Goal: Transaction & Acquisition: Book appointment/travel/reservation

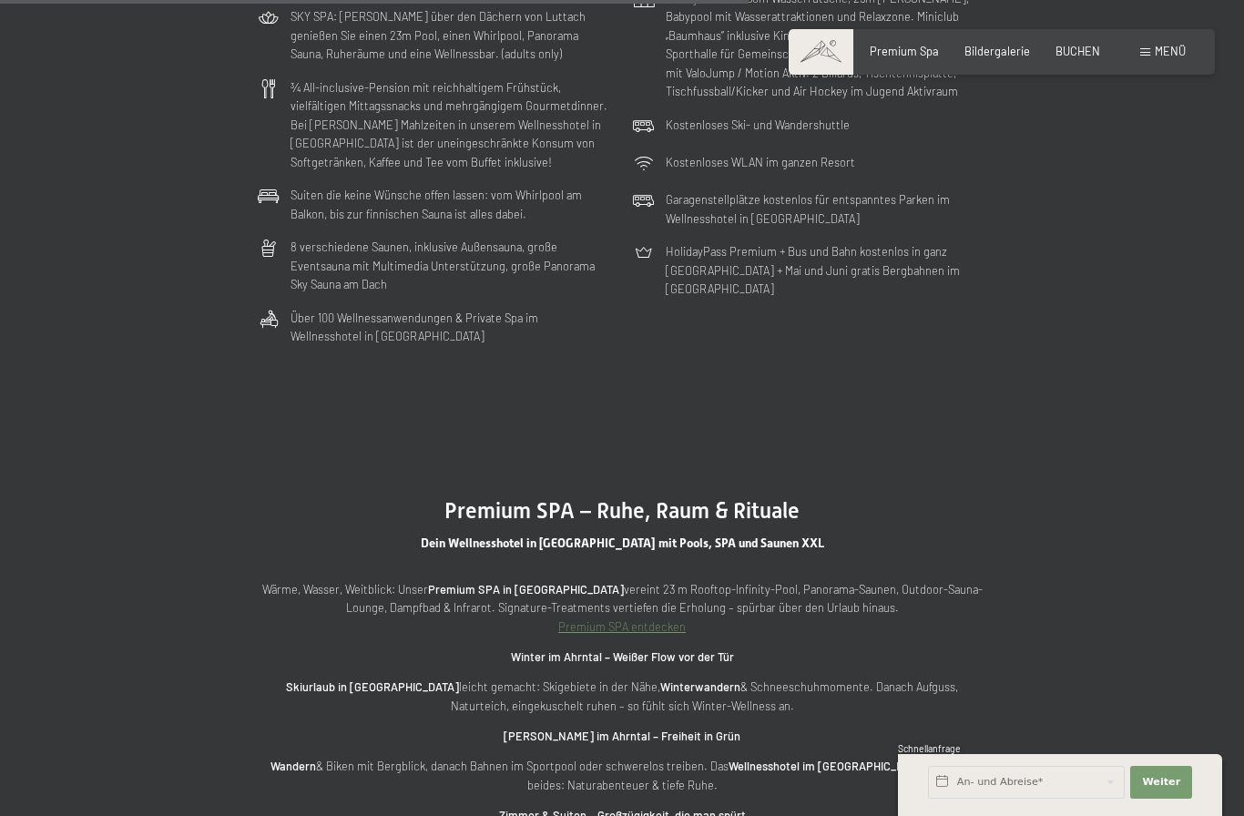
scroll to position [4465, 0]
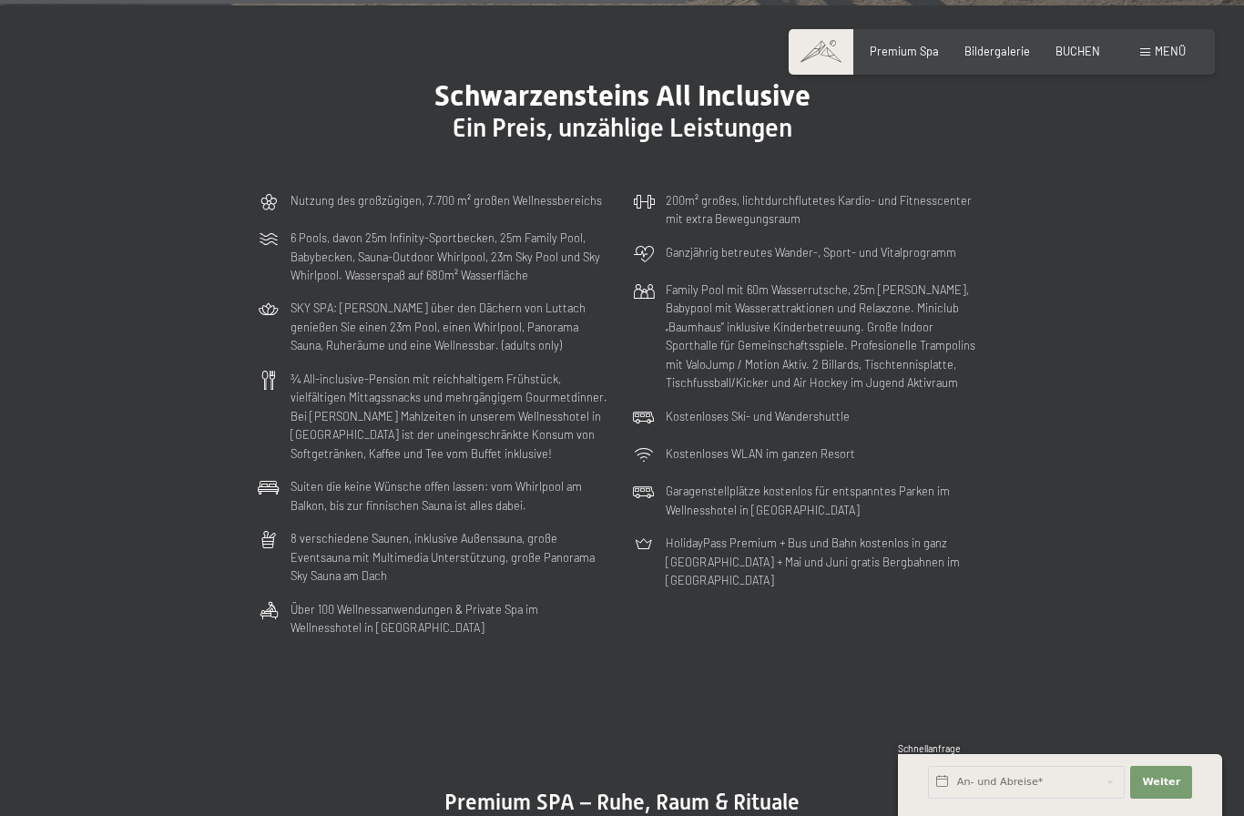
click at [1166, 516] on section "Schwarzensteins All Inclusive Ein Preis, unzählige Leistungen Nutzung des großz…" at bounding box center [622, 361] width 1244 height 712
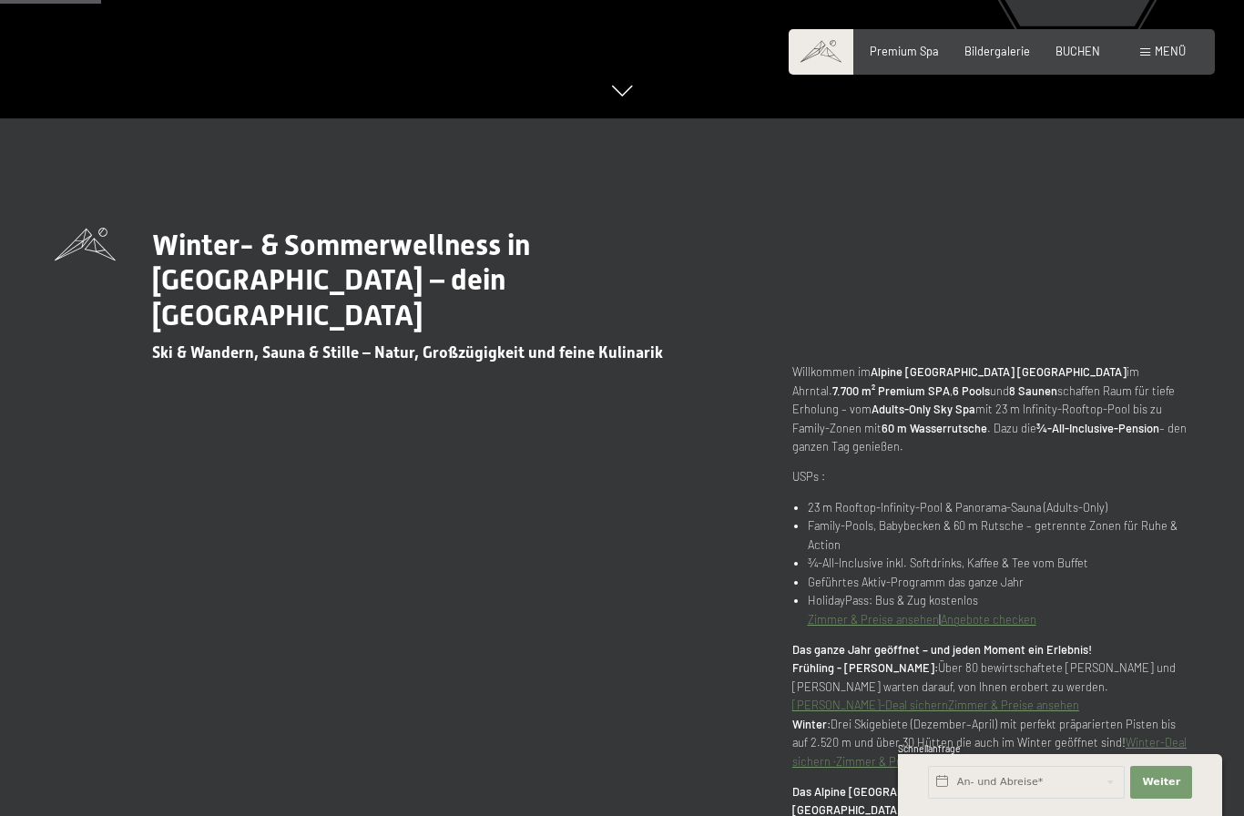
scroll to position [0, 0]
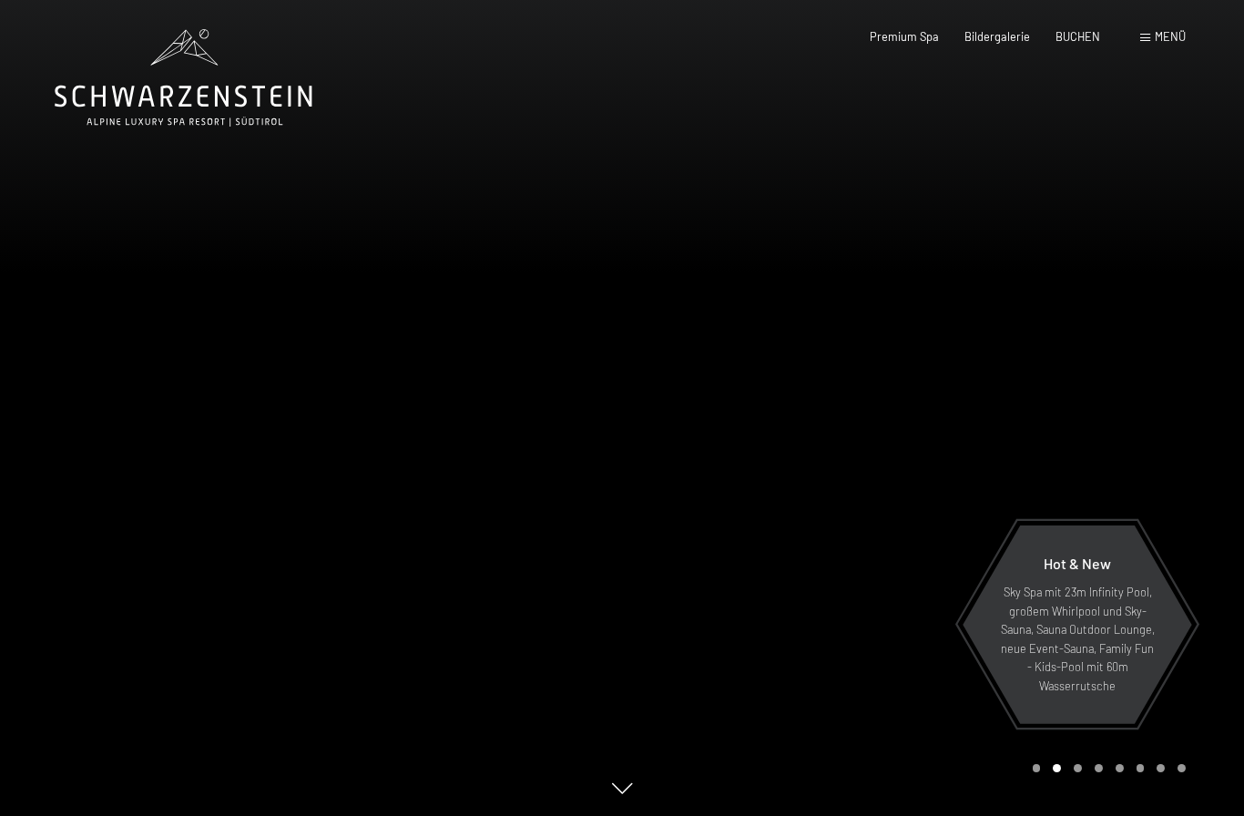
click at [1082, 40] on span "BUCHEN" at bounding box center [1078, 36] width 45 height 15
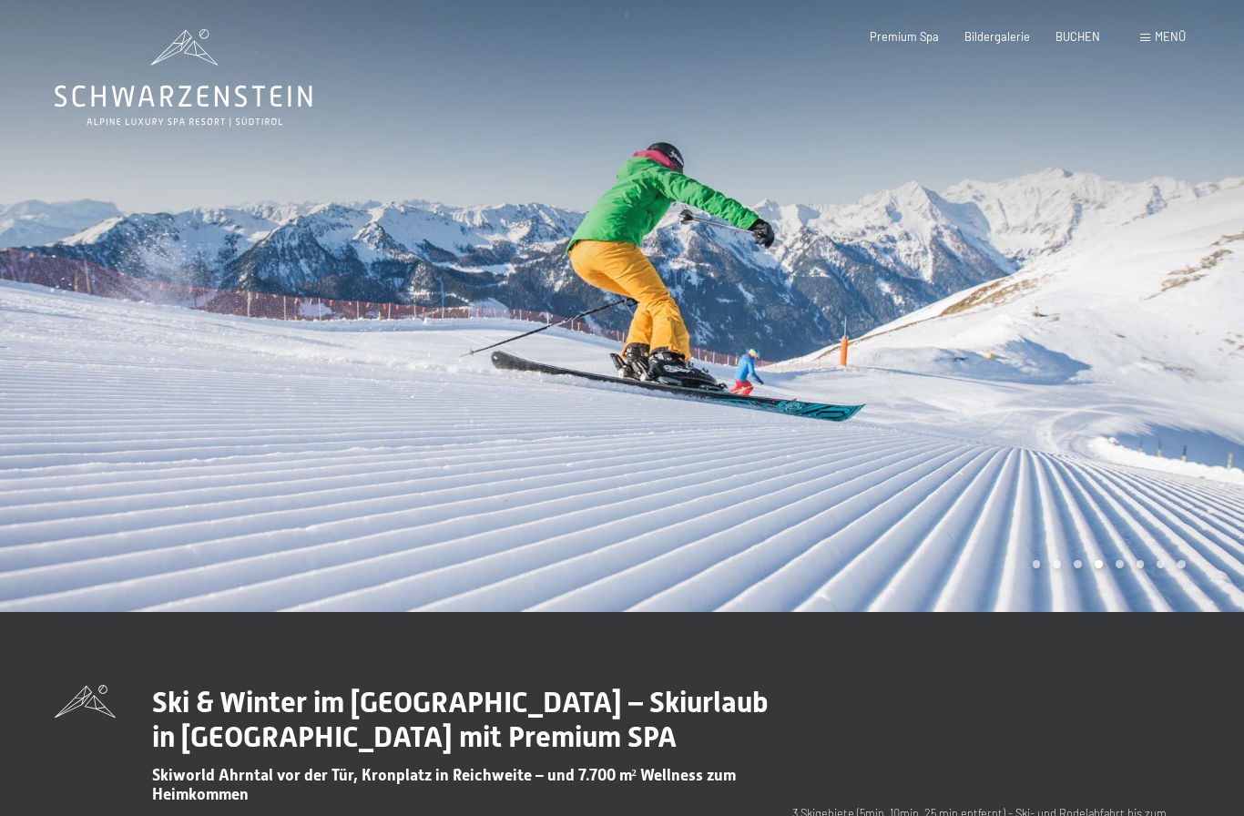
click at [742, 471] on div at bounding box center [933, 306] width 622 height 612
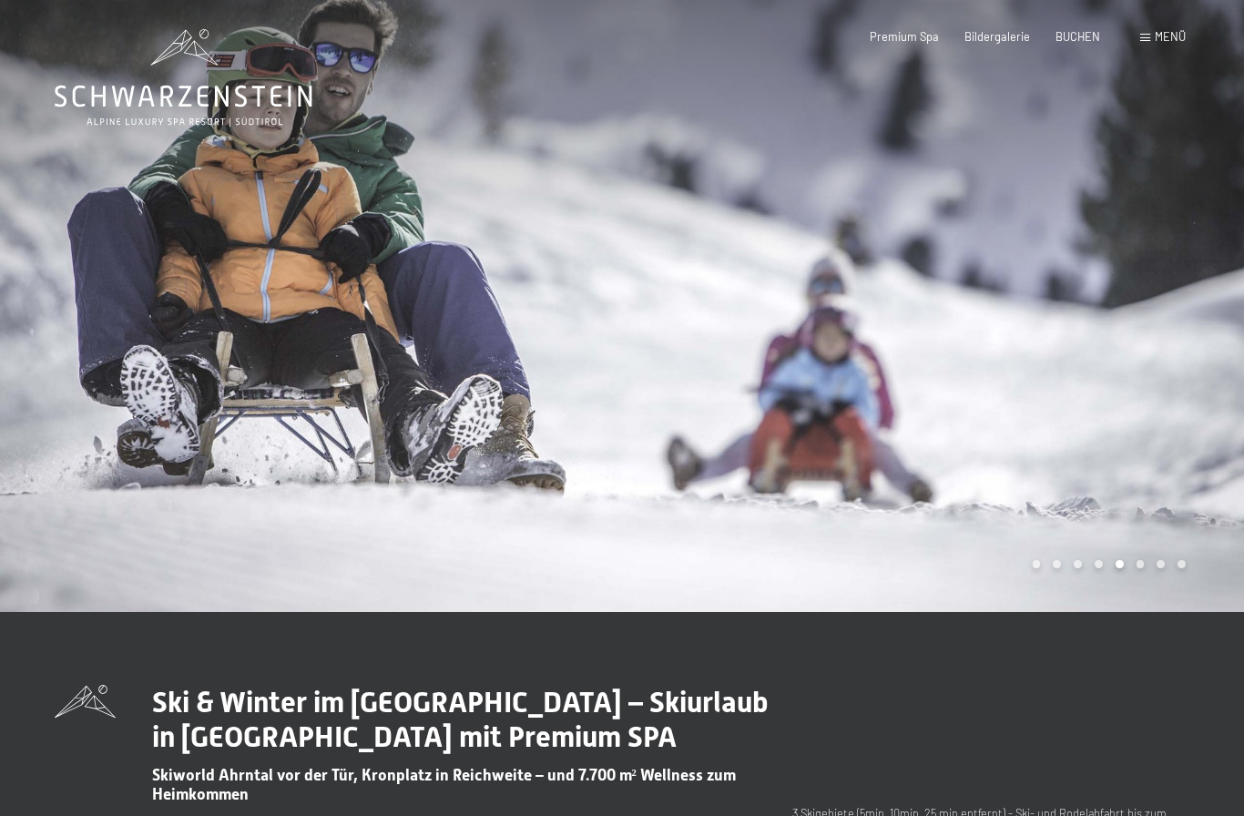
click at [950, 470] on div at bounding box center [933, 306] width 622 height 612
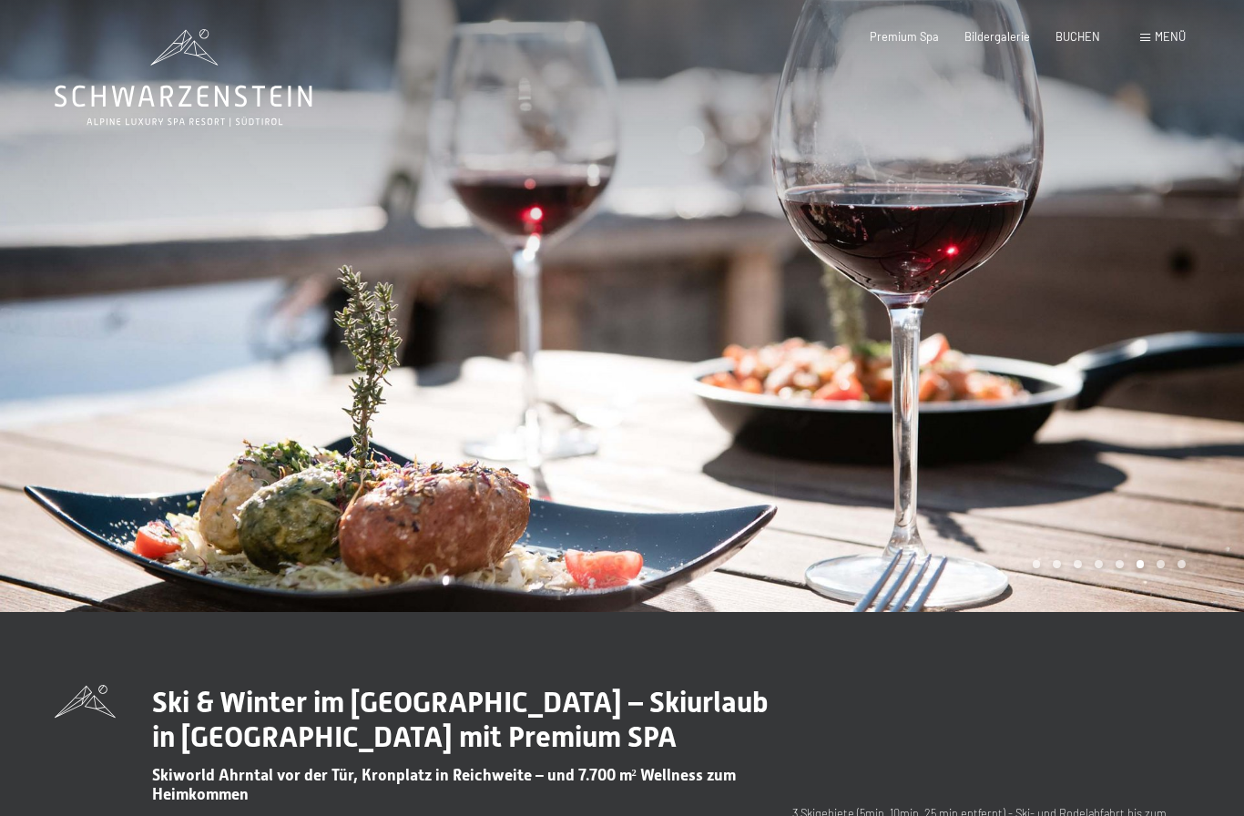
click at [1033, 444] on div at bounding box center [933, 306] width 622 height 612
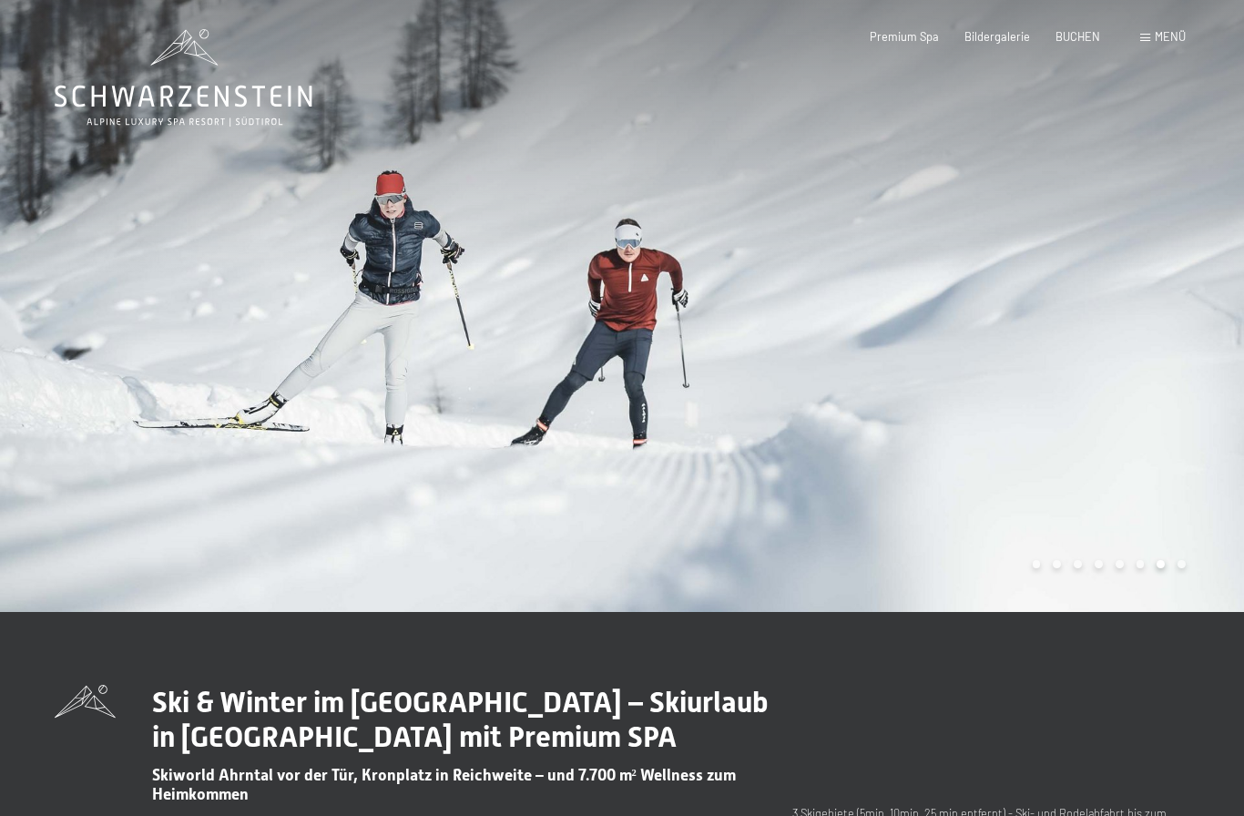
click at [1054, 435] on div at bounding box center [933, 306] width 622 height 612
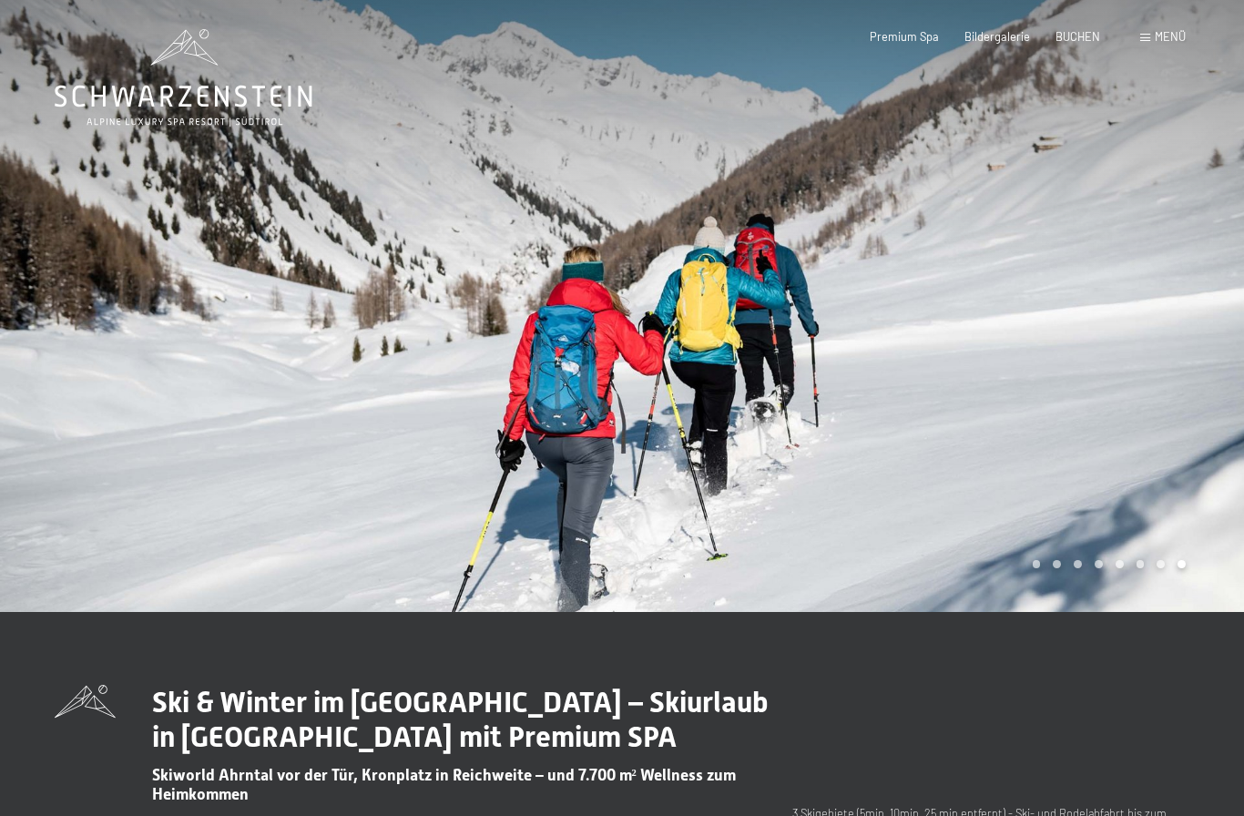
click at [1049, 442] on div at bounding box center [933, 306] width 622 height 612
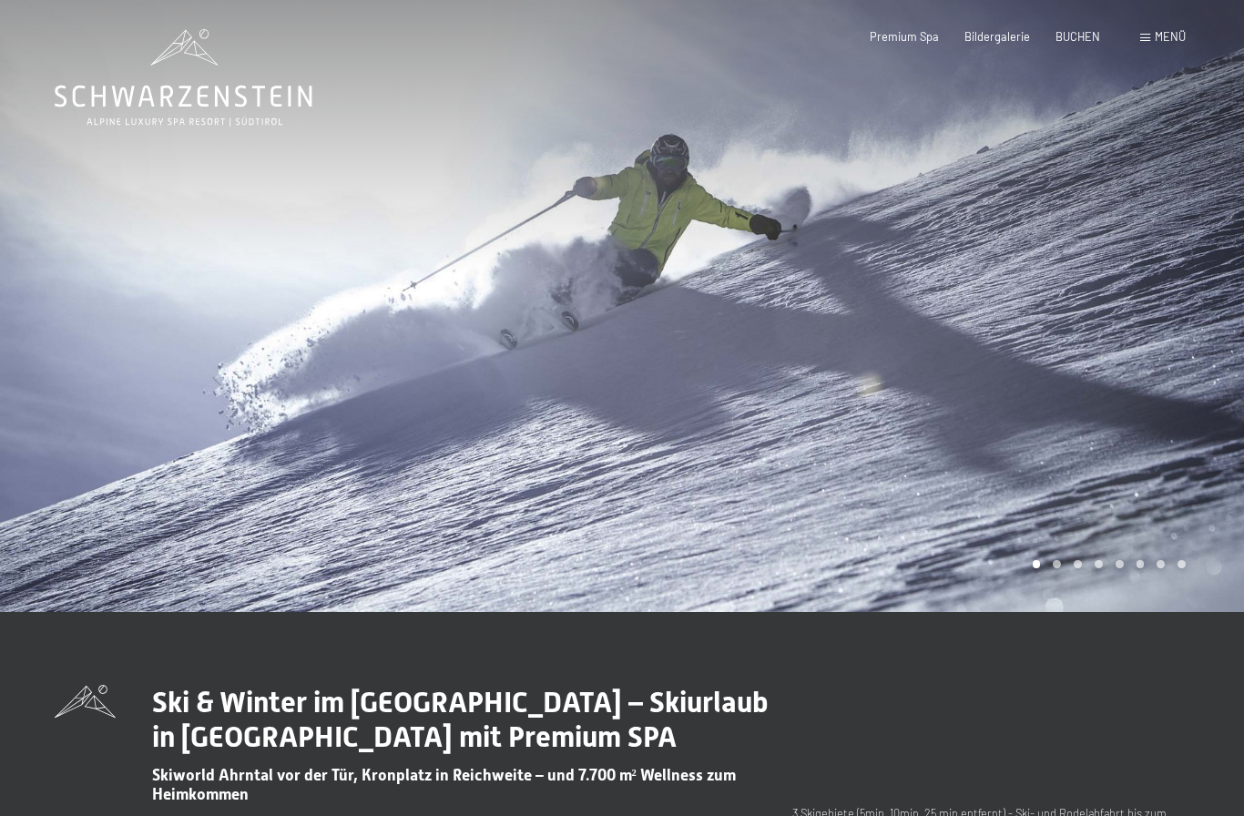
click at [1048, 444] on div at bounding box center [933, 306] width 622 height 612
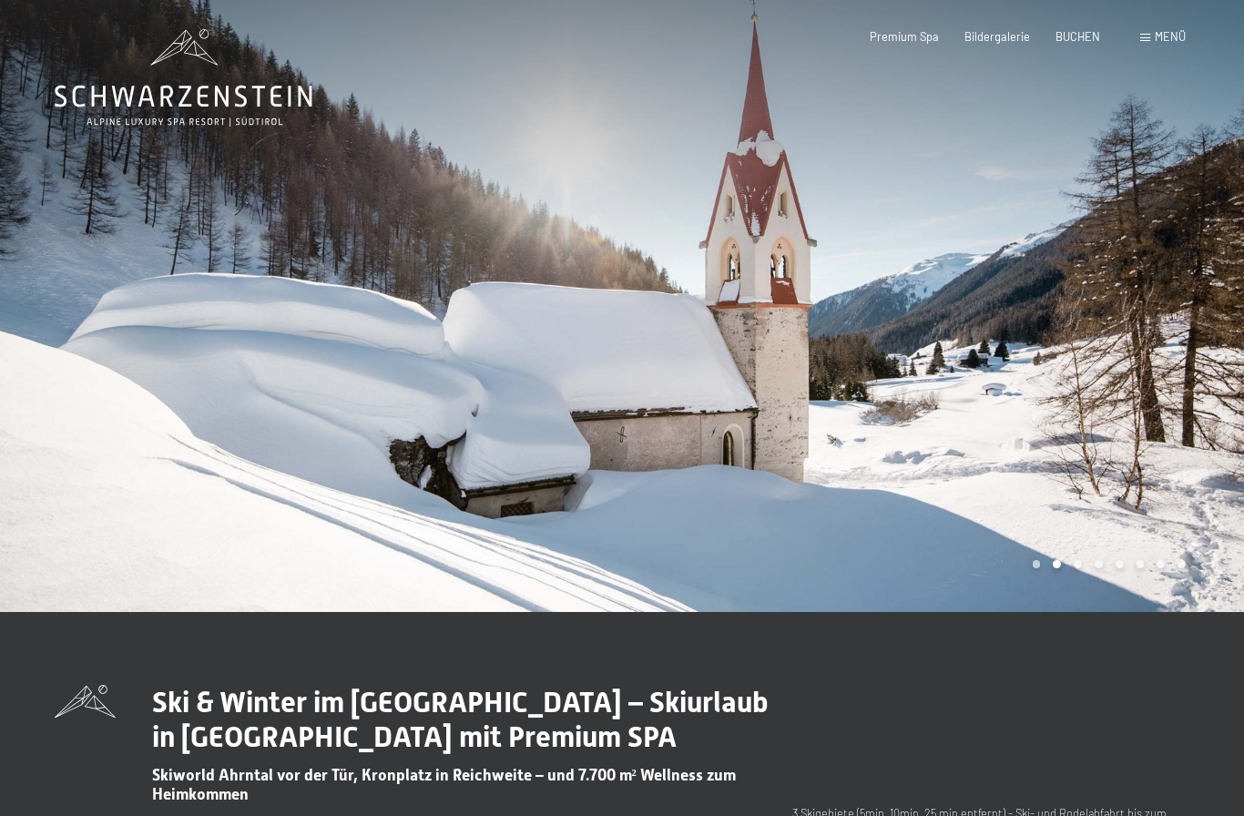
click at [1044, 449] on div at bounding box center [933, 306] width 622 height 612
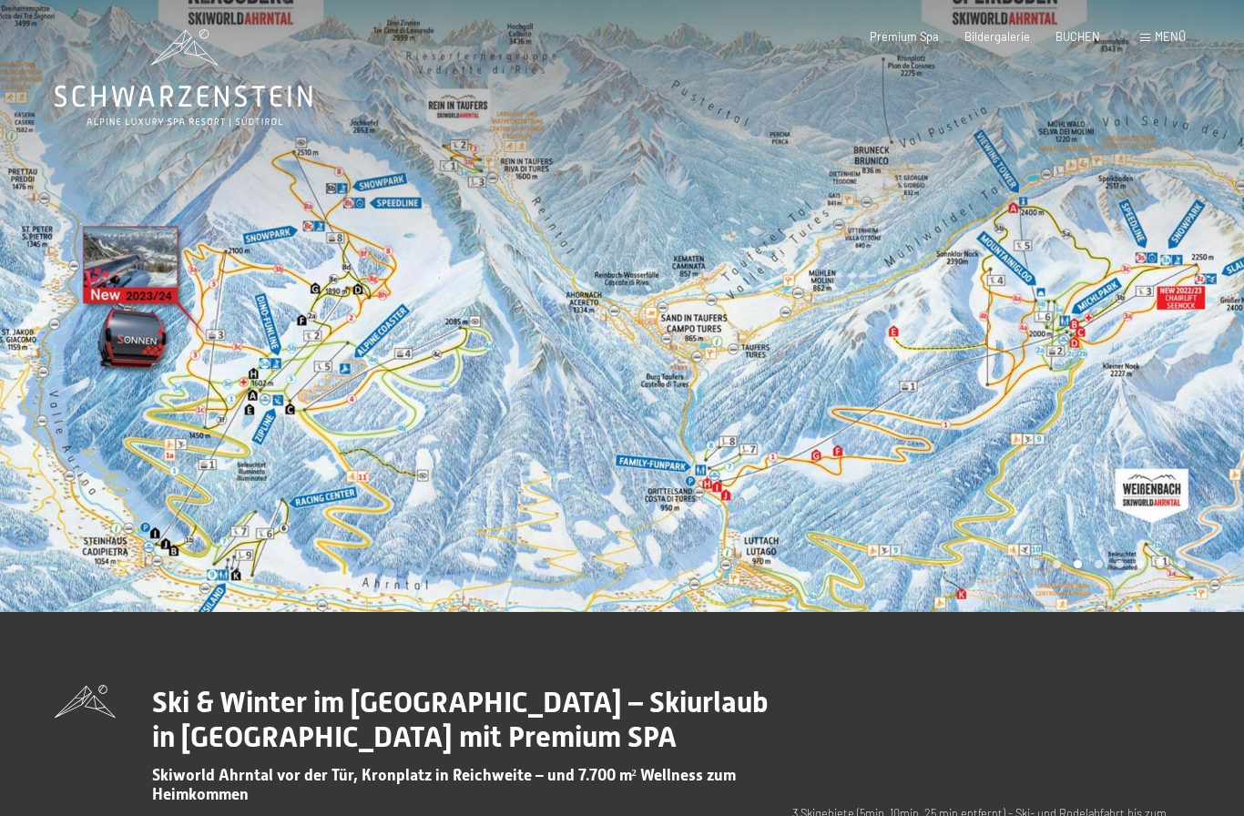
click at [1159, 32] on span "Menü" at bounding box center [1170, 36] width 31 height 15
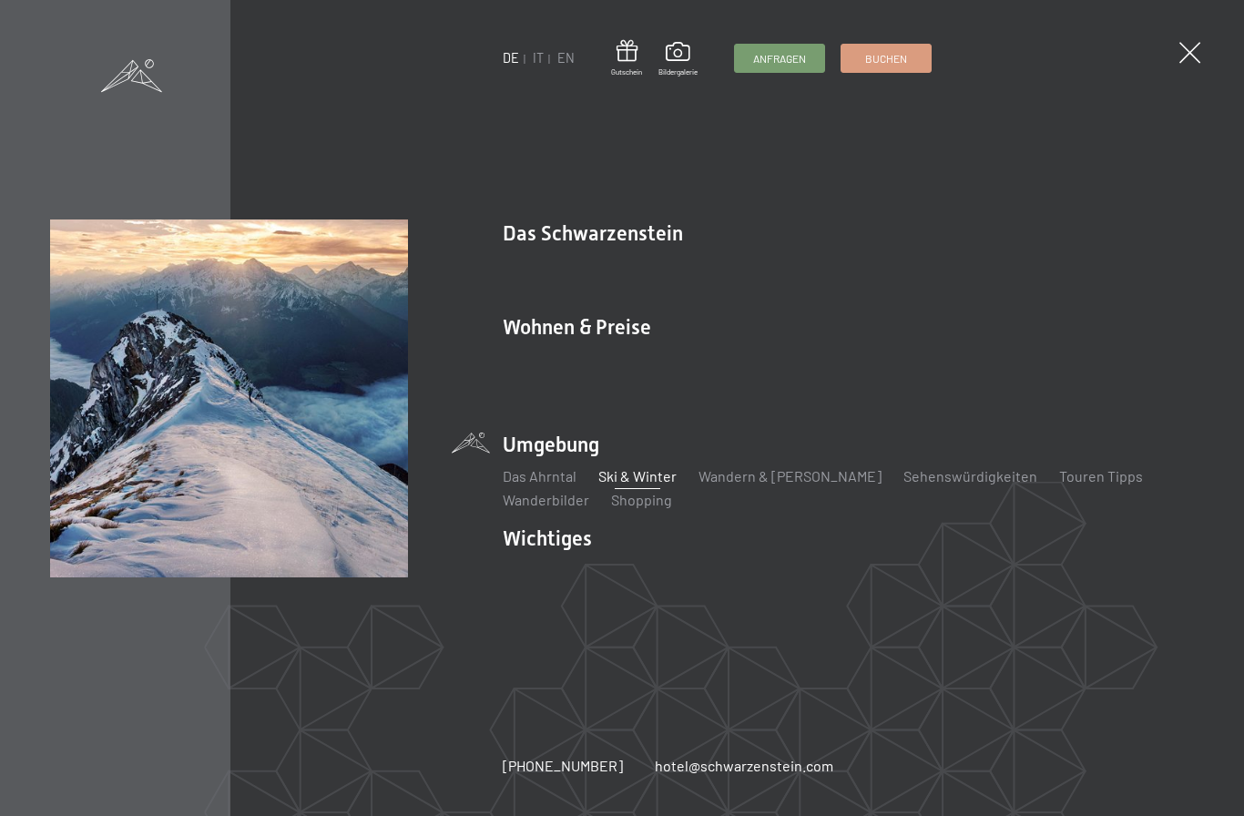
click at [901, 68] on link "Buchen" at bounding box center [886, 58] width 89 height 27
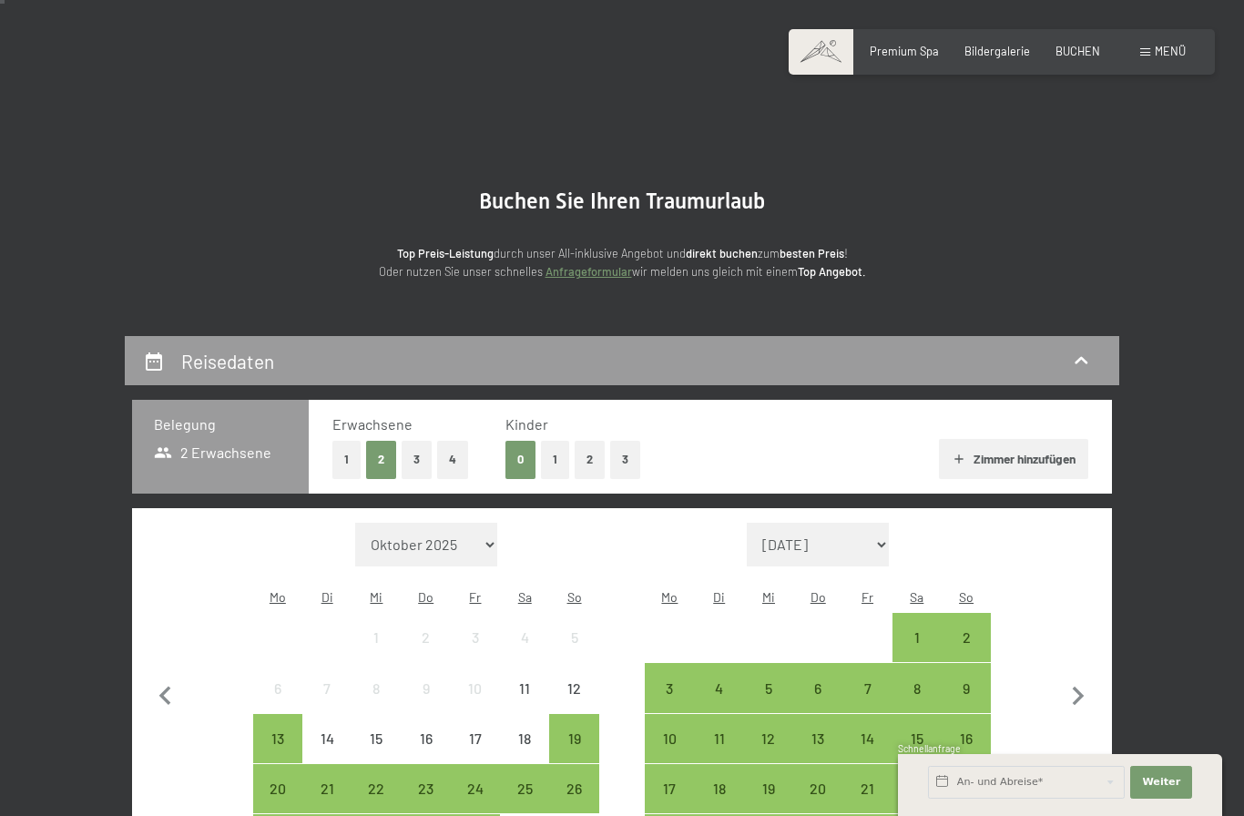
scroll to position [163, 0]
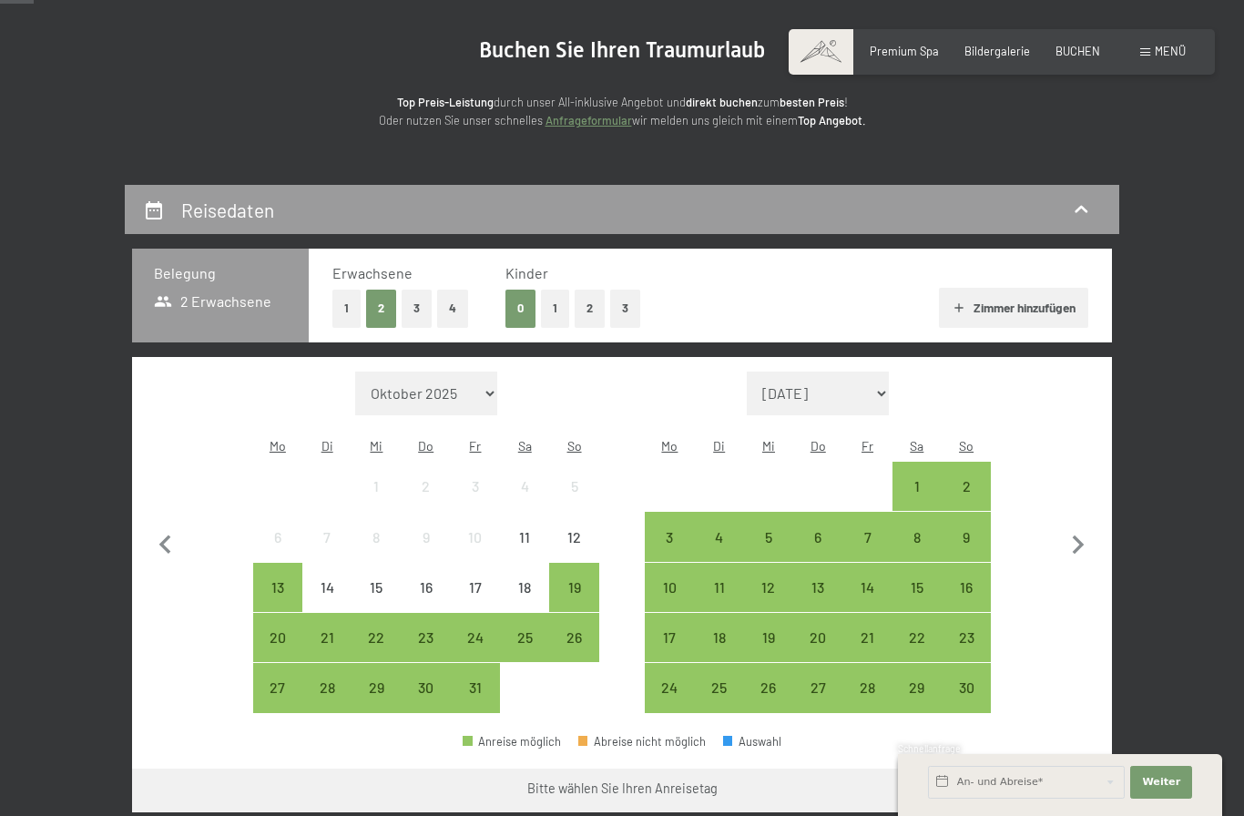
click at [1075, 559] on icon "button" at bounding box center [1078, 546] width 38 height 38
select select "2025-11-01"
select select "2025-12-01"
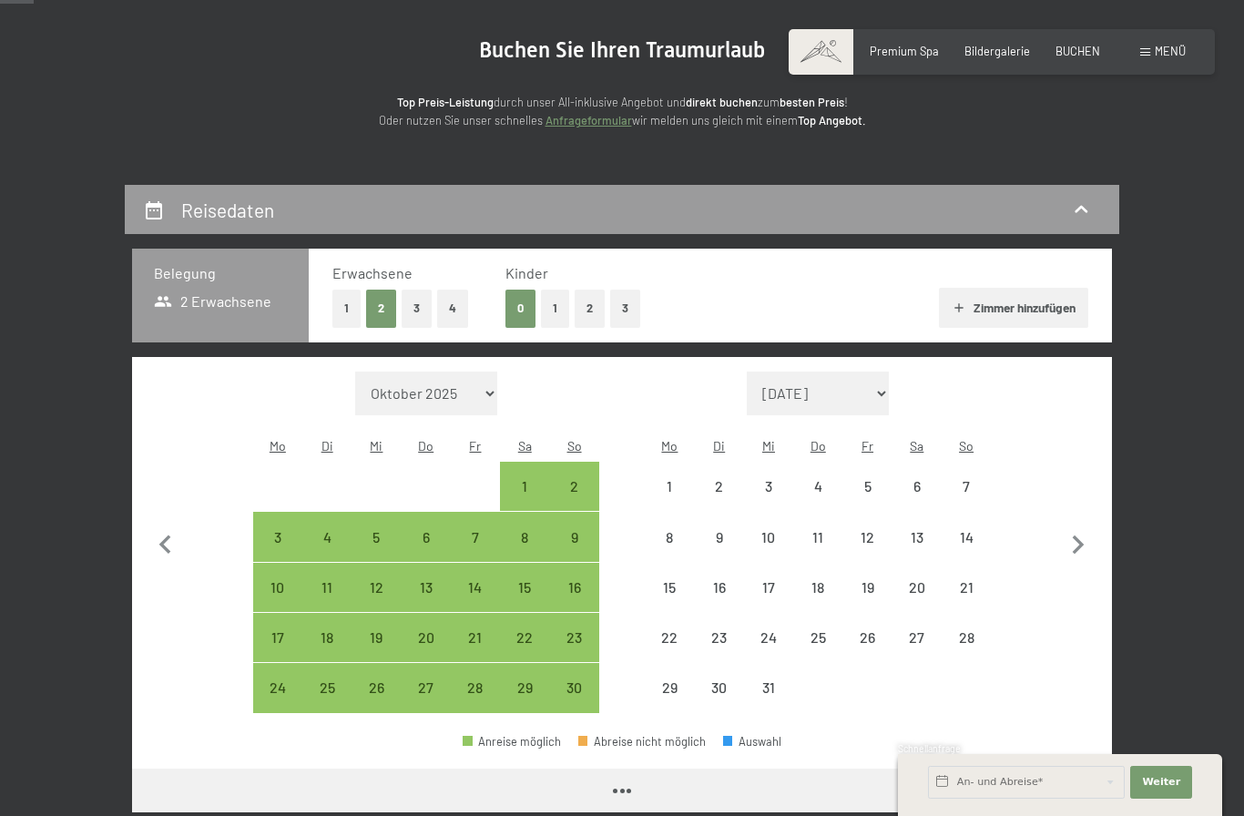
click at [1081, 537] on icon "button" at bounding box center [1078, 546] width 38 height 38
select select "2025-12-01"
select select "2026-01-01"
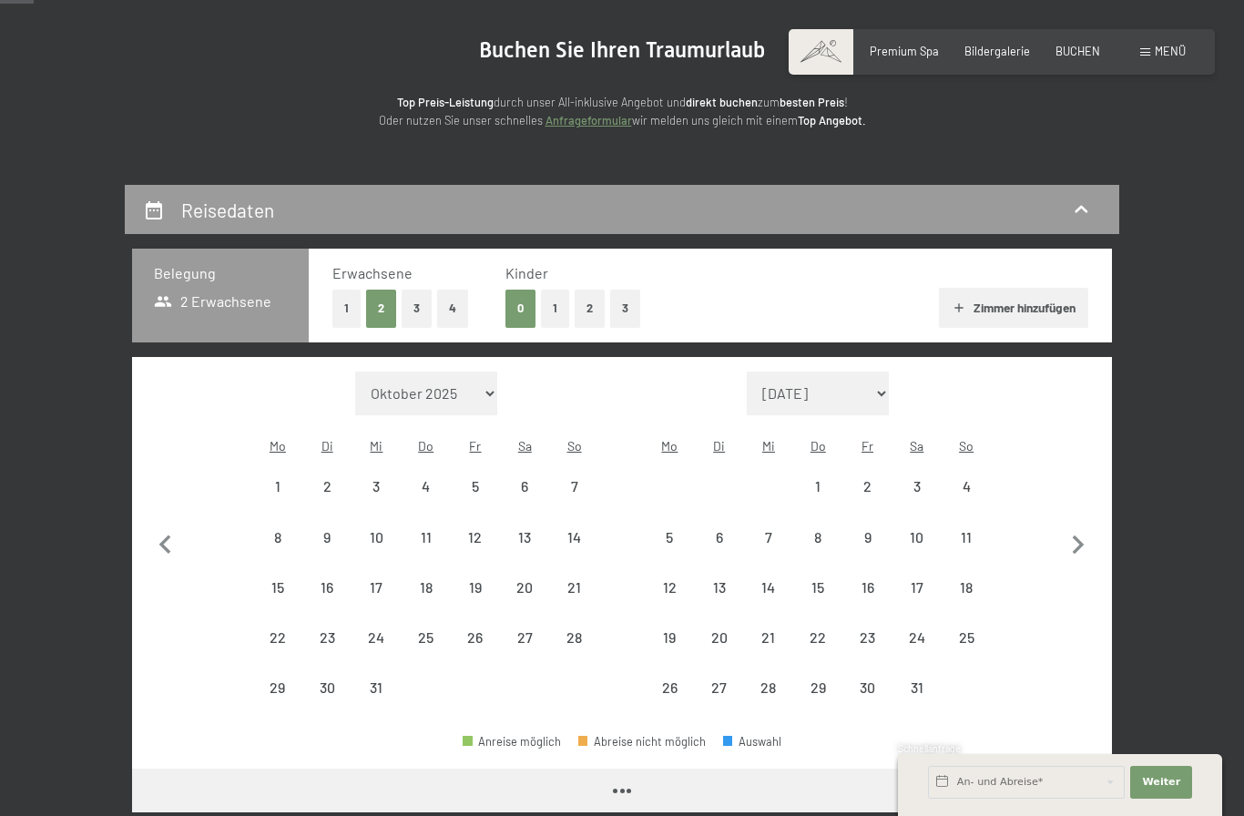
select select "2025-12-01"
select select "2026-01-01"
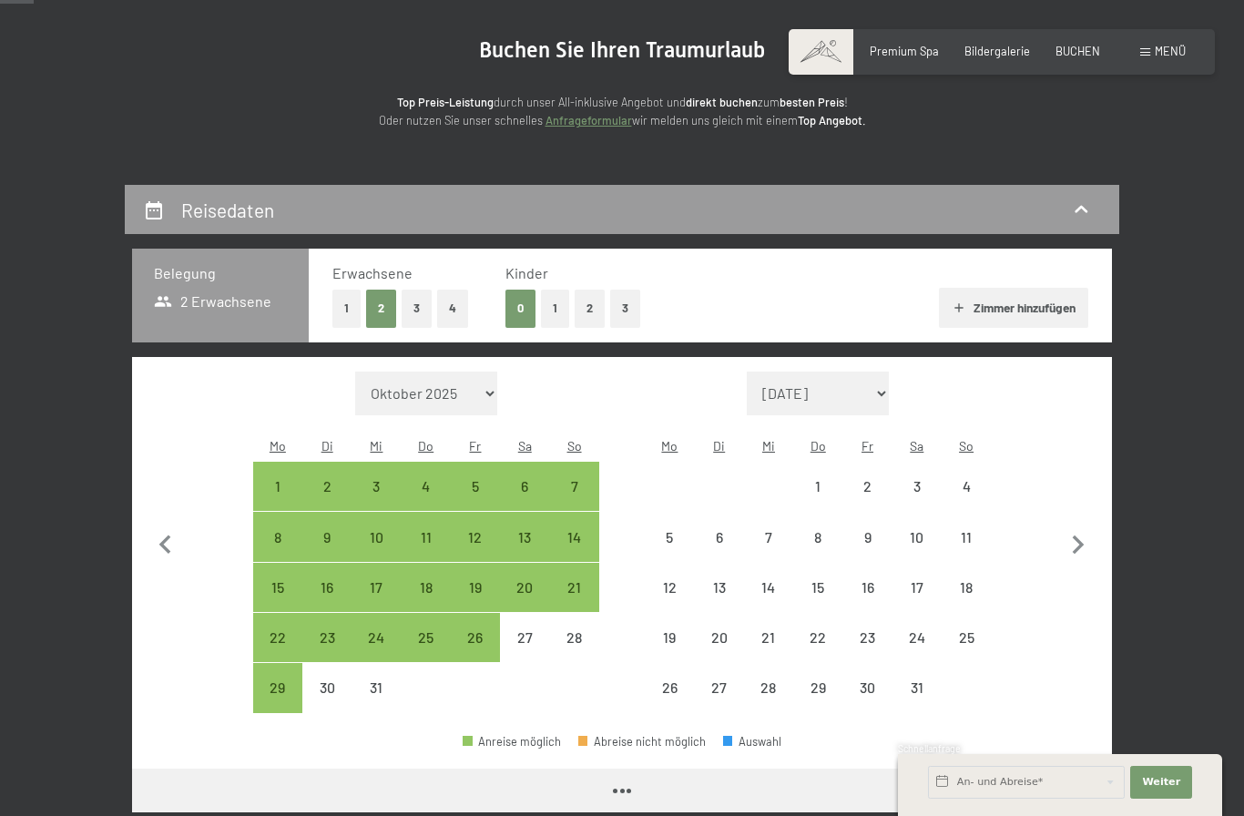
select select "2025-12-01"
select select "2026-01-01"
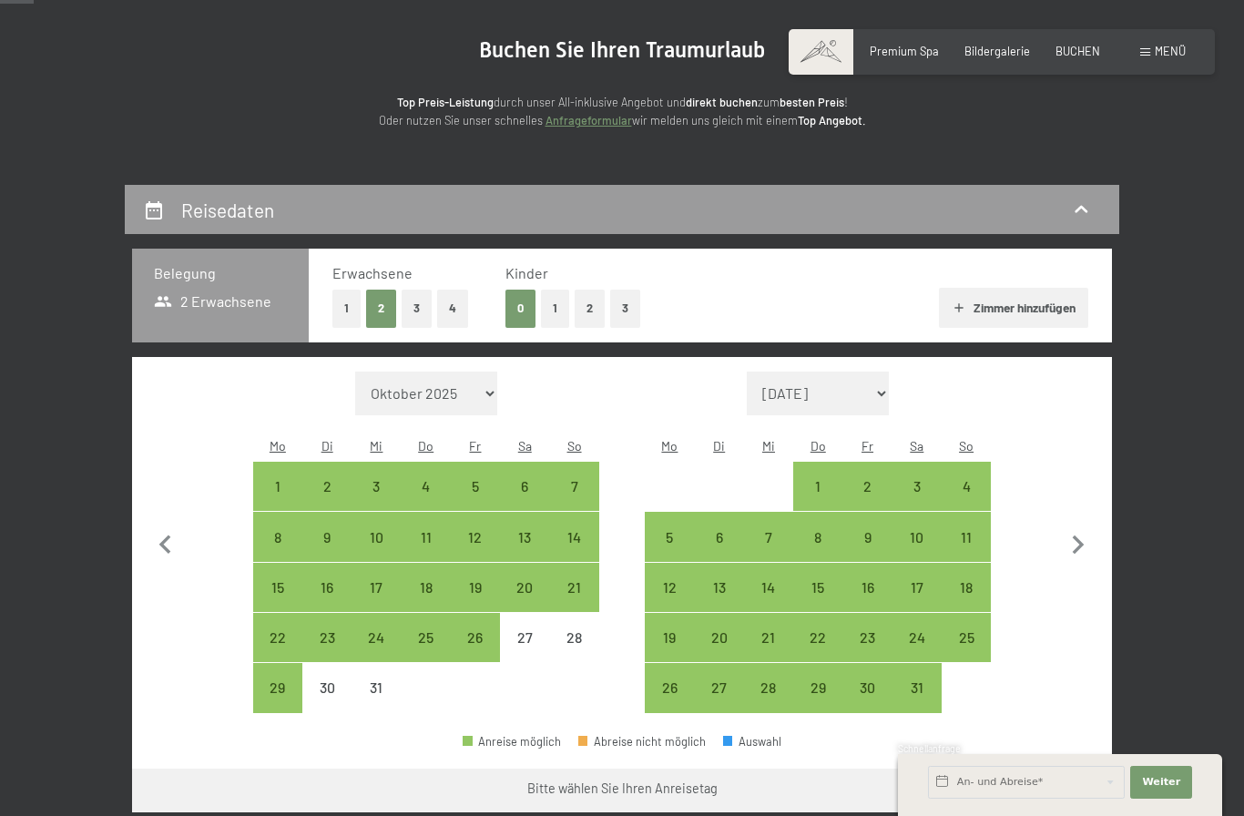
click at [973, 580] on div "18" at bounding box center [967, 603] width 46 height 46
select select "2025-12-01"
select select "2026-01-01"
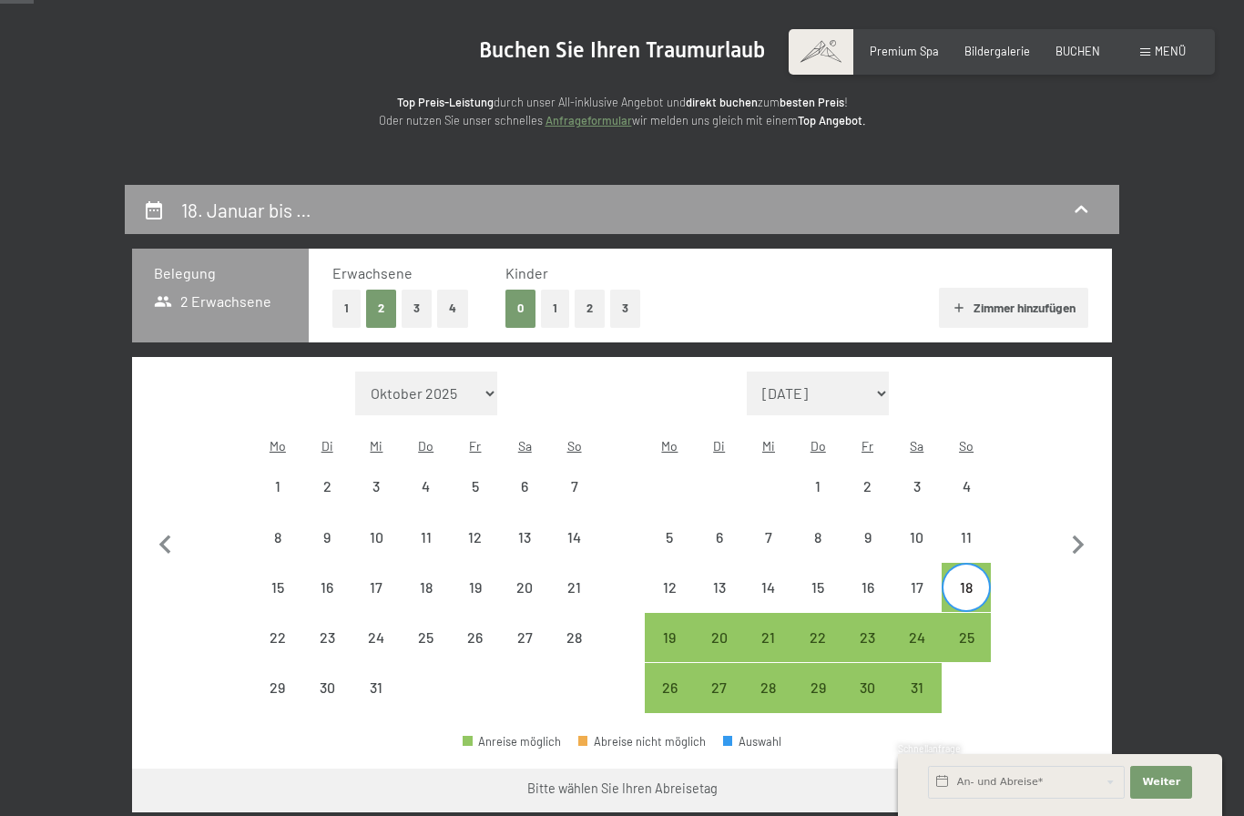
click at [972, 635] on div "25" at bounding box center [967, 653] width 46 height 46
select select "2025-12-01"
select select "2026-01-01"
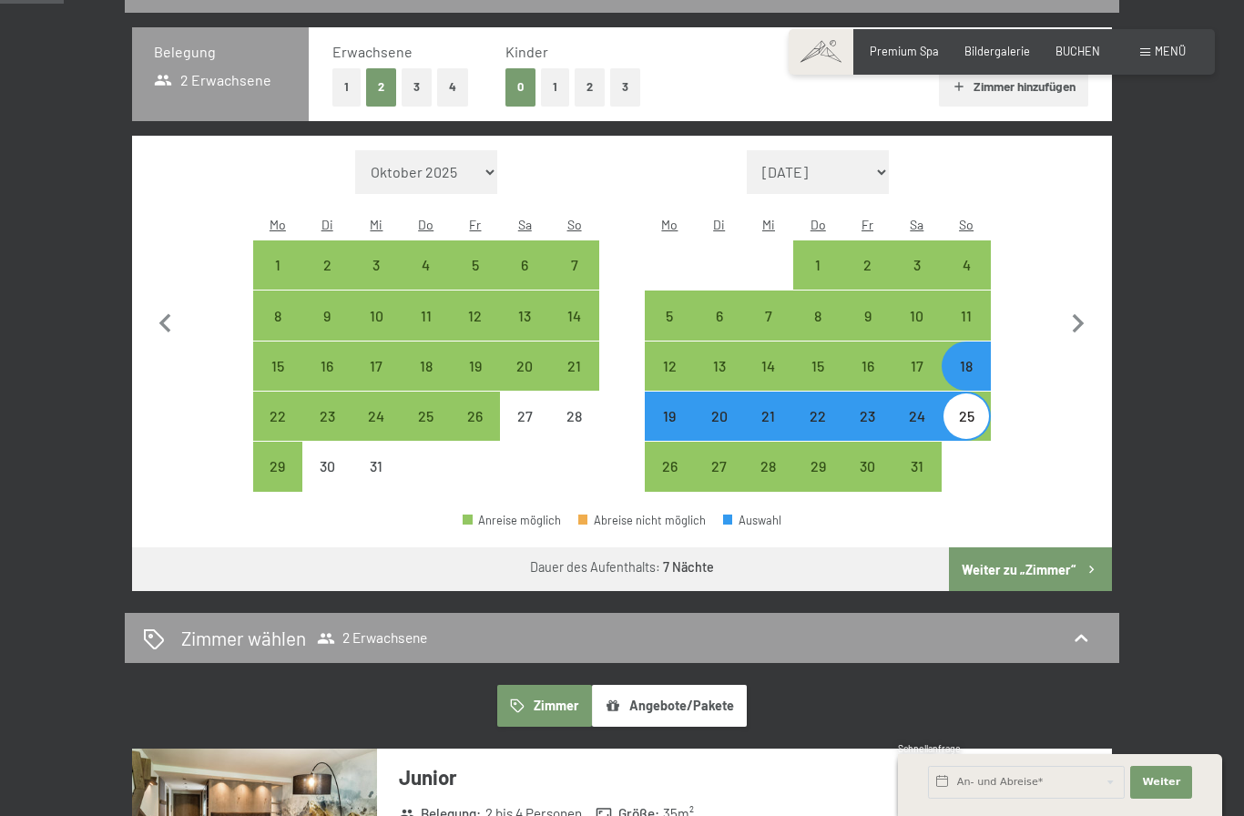
click at [1064, 577] on button "Weiter zu „Zimmer“" at bounding box center [1030, 569] width 163 height 44
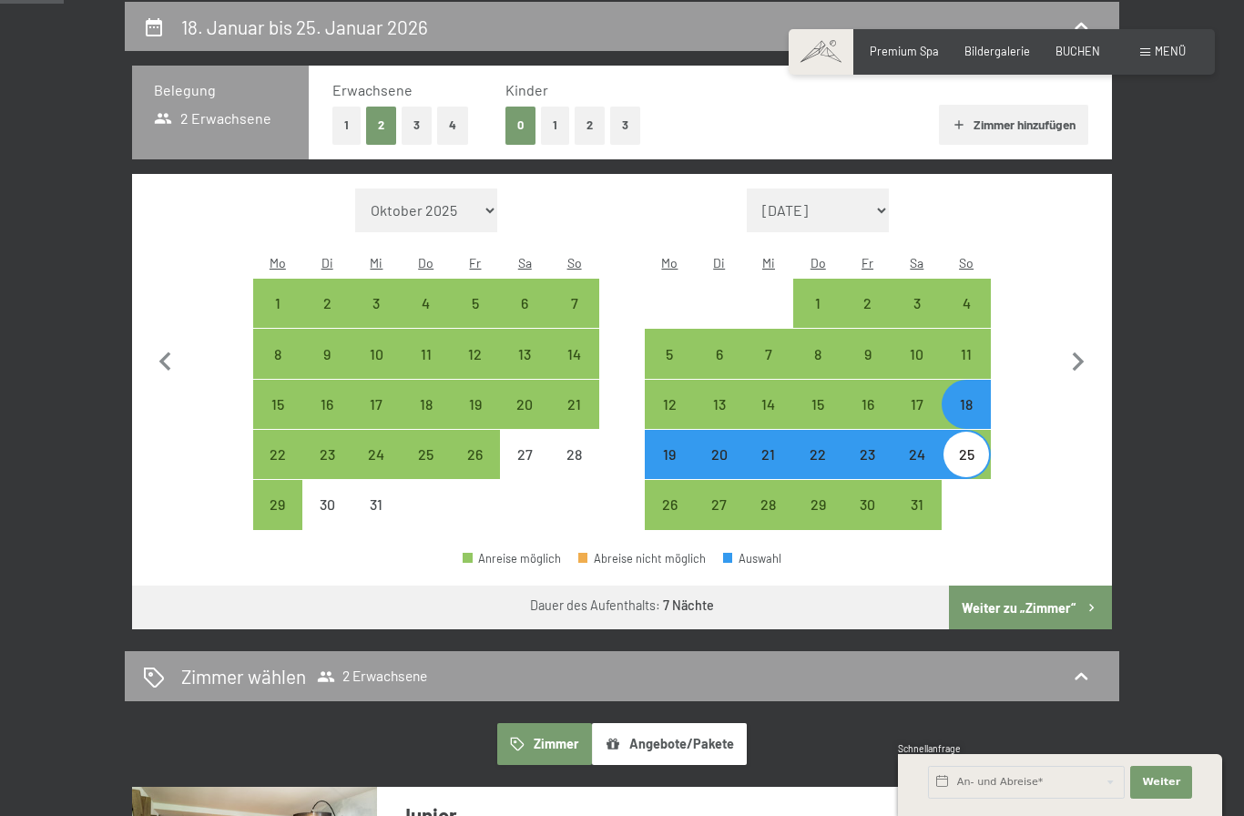
select select "2025-12-01"
select select "2026-01-01"
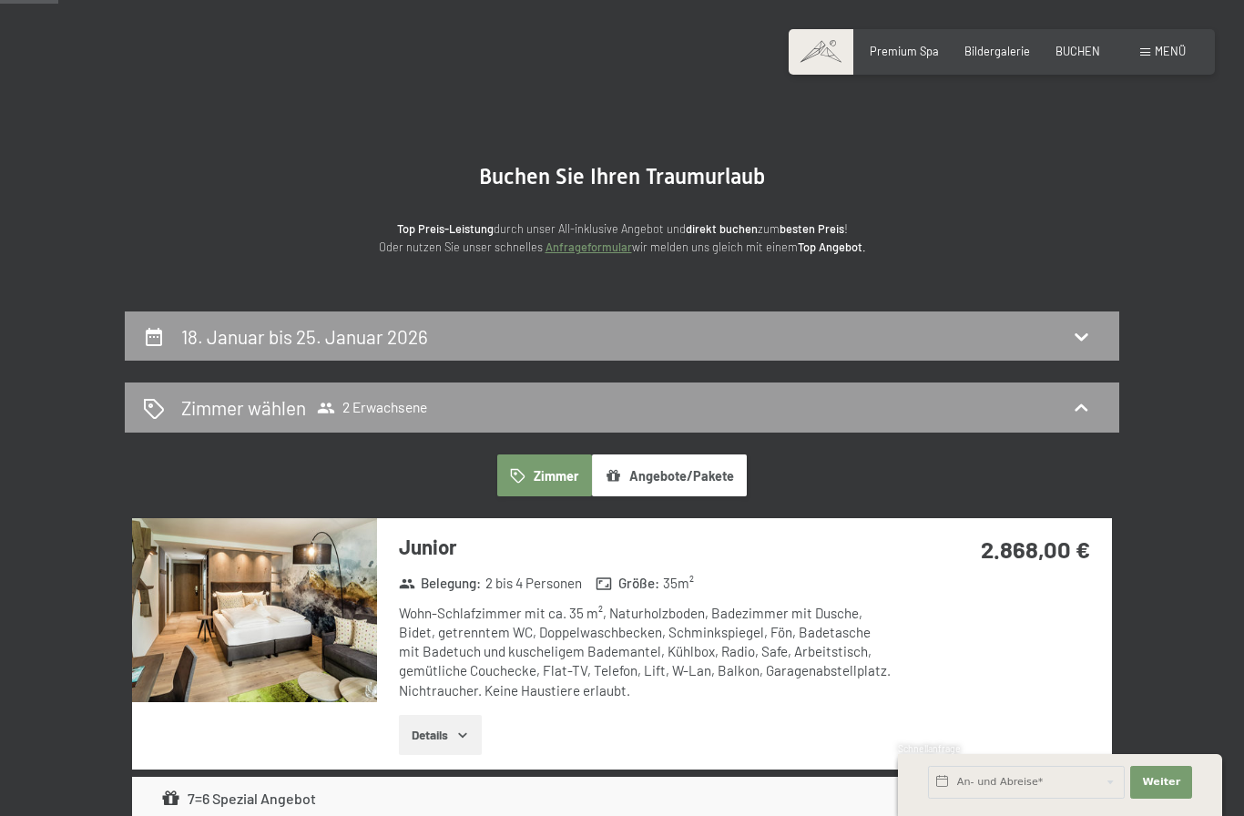
scroll to position [0, 0]
